Goal: Information Seeking & Learning: Learn about a topic

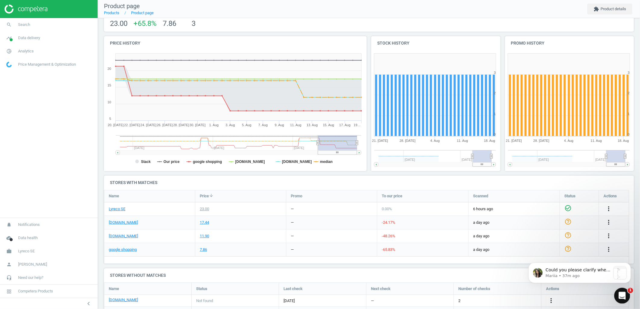
click at [622, 293] on icon "Open Intercom Messenger" at bounding box center [621, 295] width 10 height 10
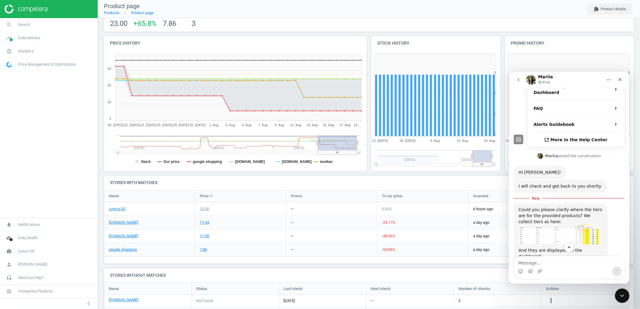
scroll to position [188, 0]
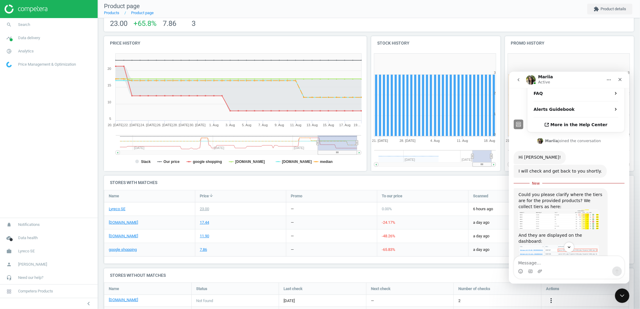
click at [590, 209] on img "Mariia says…" at bounding box center [558, 219] width 81 height 20
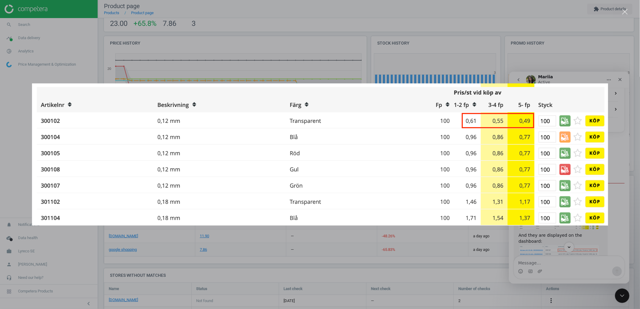
click at [514, 259] on div "Intercom messenger" at bounding box center [320, 154] width 640 height 309
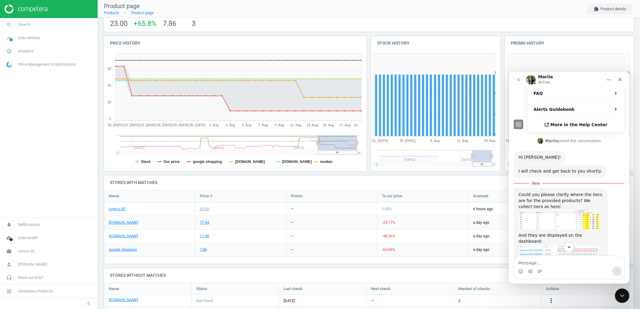
click at [585, 244] on img "Mariia says…" at bounding box center [558, 251] width 81 height 15
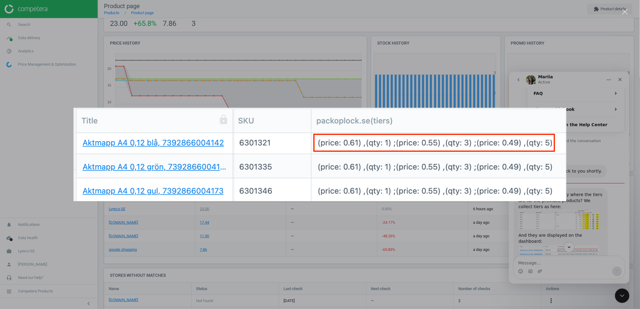
drag, startPoint x: 76, startPoint y: 143, endPoint x: 585, endPoint y: 215, distance: 514.3
click at [585, 215] on div "Intercom messenger" at bounding box center [320, 154] width 640 height 309
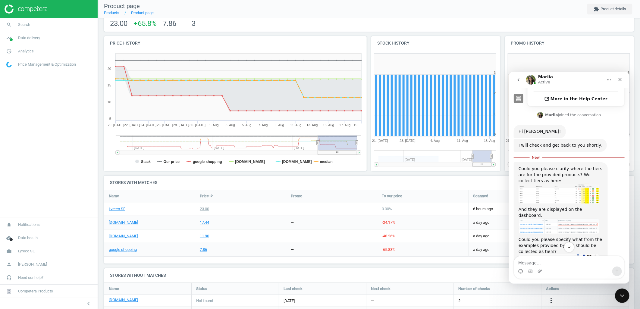
scroll to position [222, 0]
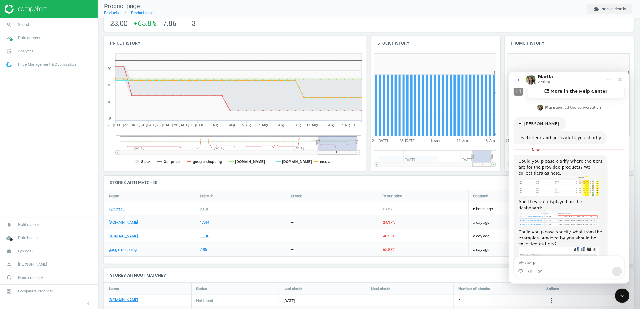
click at [564, 247] on img "Mariia says…" at bounding box center [558, 261] width 81 height 28
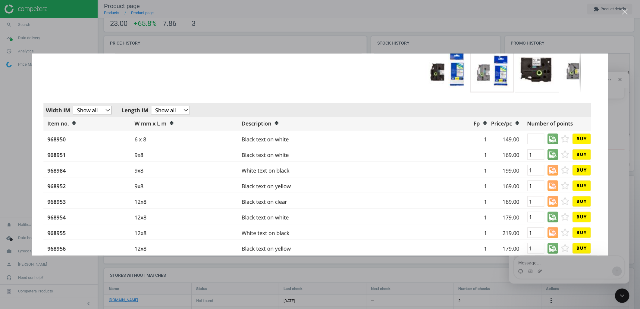
click at [567, 270] on div "Intercom messenger" at bounding box center [320, 154] width 640 height 309
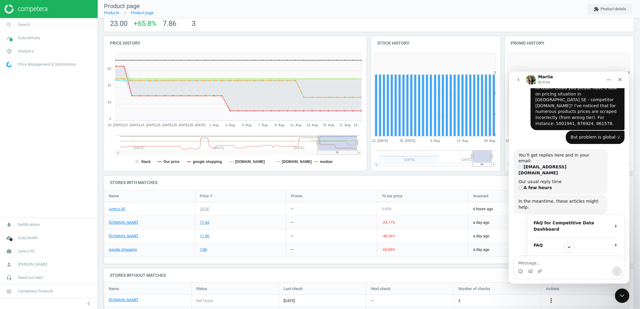
scroll to position [21, 0]
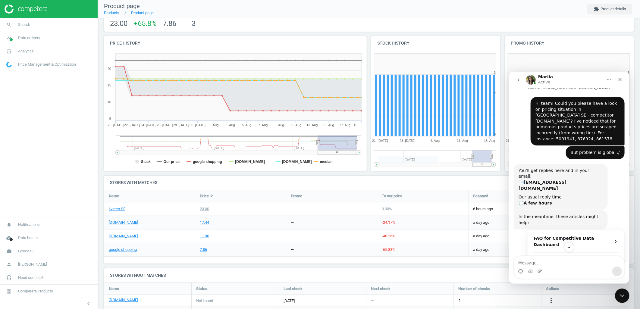
click at [535, 133] on div "Hi team! Could you please have a look on pricing situation in [GEOGRAPHIC_DATA]…" at bounding box center [577, 120] width 84 height 41
copy div "5001941"
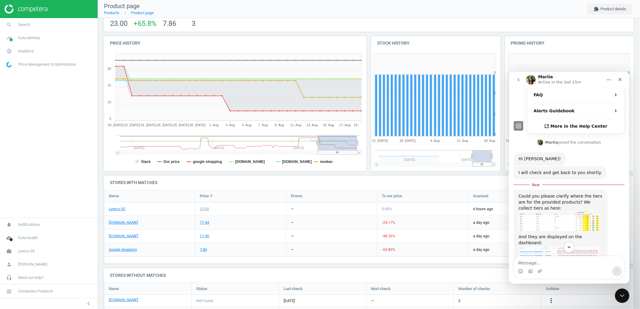
scroll to position [222, 0]
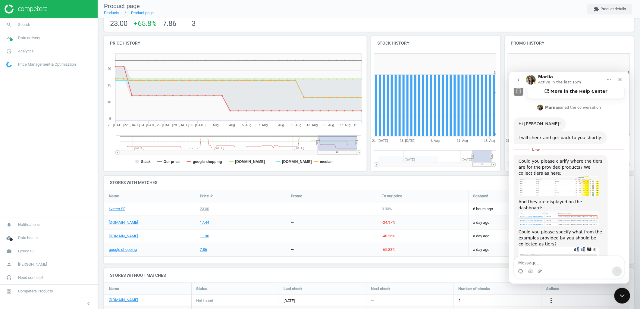
drag, startPoint x: 1243, startPoint y: 587, endPoint x: 628, endPoint y: 297, distance: 680.1
click html
click at [619, 295] on icon "Close Intercom Messenger" at bounding box center [621, 294] width 7 height 7
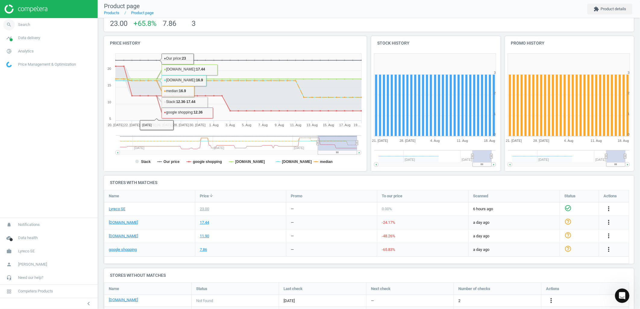
click at [38, 29] on link "search Search" at bounding box center [49, 24] width 98 height 13
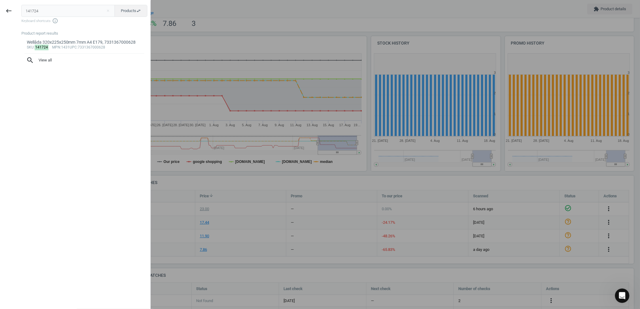
drag, startPoint x: 61, startPoint y: 14, endPoint x: 13, endPoint y: 16, distance: 48.2
click at [13, 16] on div "keyboard_backspace 141724 close Products swap_horiz Keyboard shortcuts info_out…" at bounding box center [75, 155] width 151 height 309
type input "10077775"
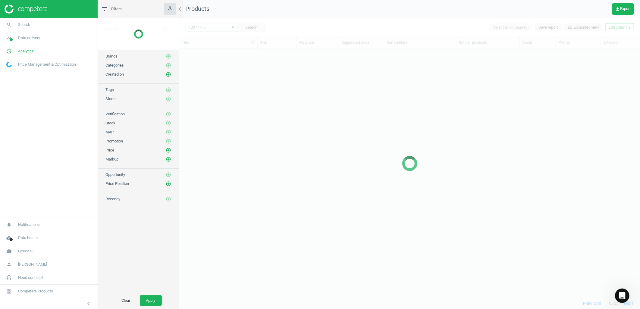
scroll to position [239, 456]
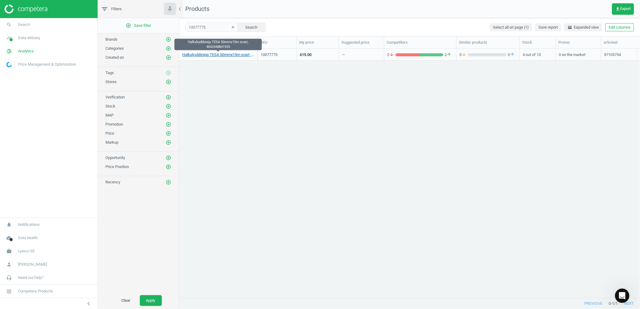
click at [231, 55] on link "Halkskyddstejp TESA 50mmx15m svart, 4042448841933" at bounding box center [218, 54] width 72 height 5
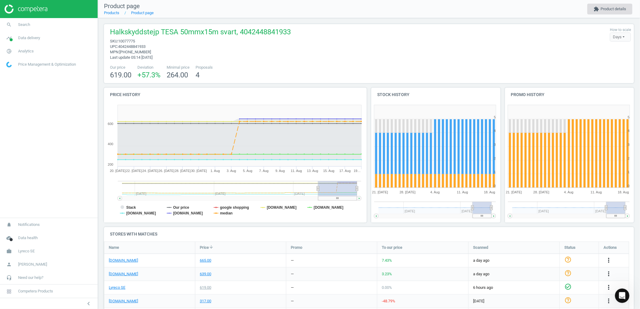
click at [608, 10] on button "extension Product details" at bounding box center [609, 9] width 45 height 11
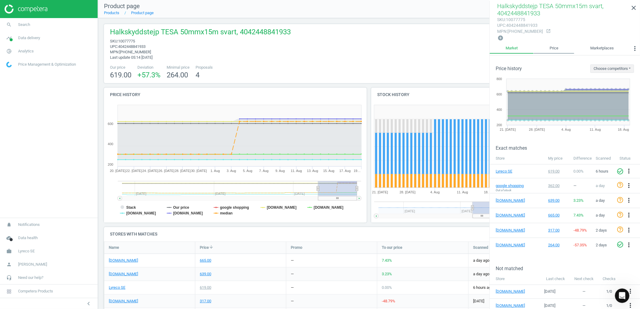
click at [552, 46] on link "Price" at bounding box center [554, 48] width 41 height 10
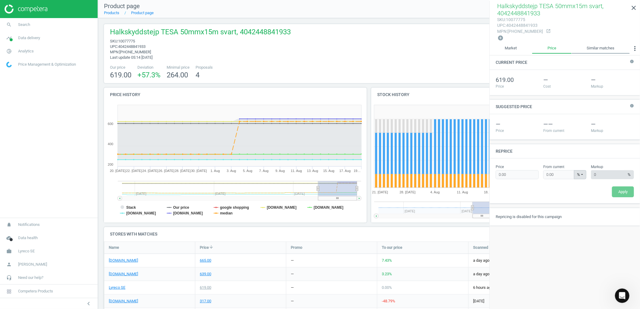
click at [597, 44] on link "Similar matches" at bounding box center [601, 48] width 58 height 10
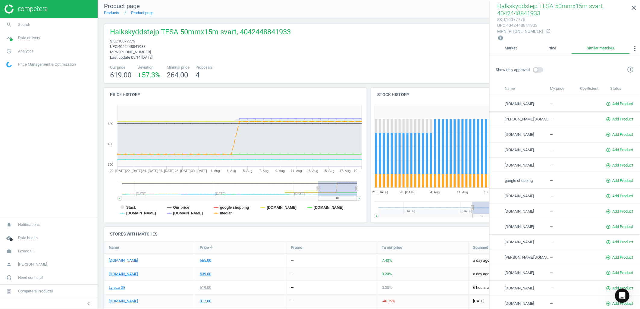
click at [516, 53] on li "Market" at bounding box center [511, 49] width 42 height 12
click at [516, 51] on link "Market" at bounding box center [511, 48] width 42 height 10
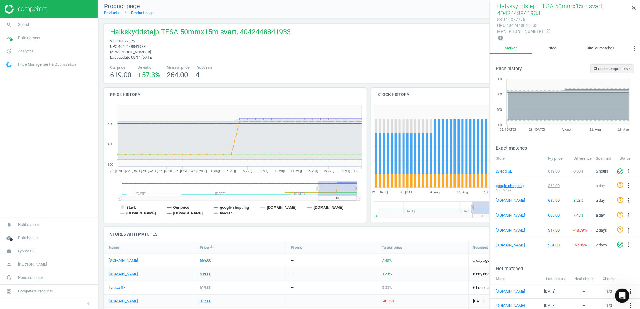
click at [405, 243] on div "To our price" at bounding box center [422, 248] width 91 height 12
click at [406, 234] on h4 "Stores with matches" at bounding box center [369, 234] width 530 height 14
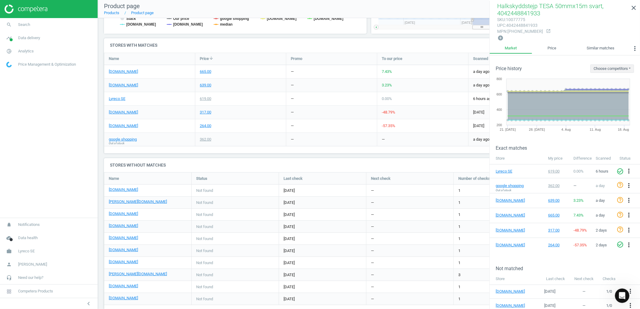
scroll to position [189, 0]
click at [377, 180] on span "Next check" at bounding box center [381, 178] width 20 height 5
click at [622, 290] on div "Open Intercom Messenger" at bounding box center [621, 295] width 20 height 20
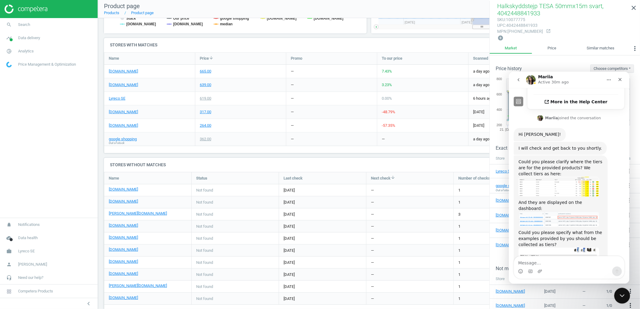
click at [622, 295] on icon "Close Intercom Messenger" at bounding box center [621, 294] width 7 height 7
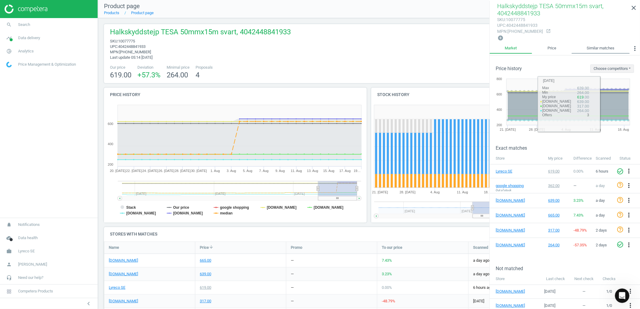
click at [607, 46] on link "Similar matches" at bounding box center [601, 48] width 58 height 10
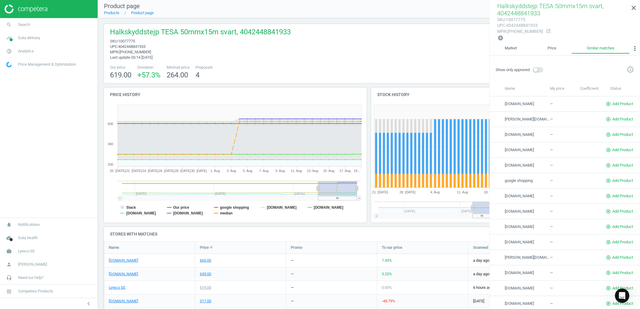
click at [538, 67] on span at bounding box center [538, 69] width 11 height 5
click at [0, 0] on input "checkbox" at bounding box center [0, 0] width 0 height 0
click at [537, 67] on span at bounding box center [538, 69] width 11 height 5
click at [0, 0] on input "checkbox" at bounding box center [0, 0] width 0 height 0
click at [633, 4] on link "close" at bounding box center [633, 8] width 13 height 13
